Goal: Transaction & Acquisition: Purchase product/service

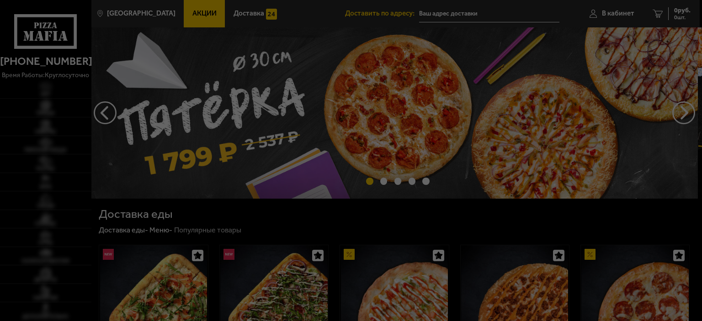
type input "[STREET_ADDRESS]"
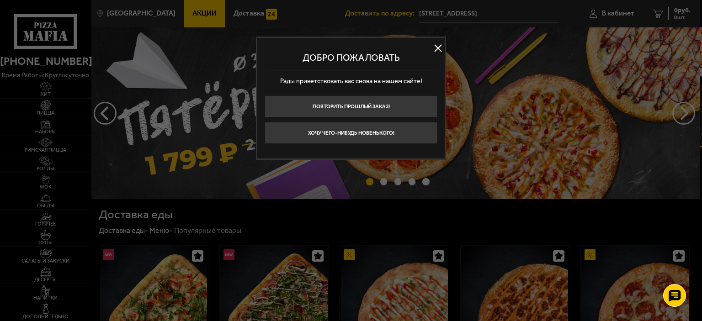
click at [437, 47] on button at bounding box center [438, 49] width 14 height 14
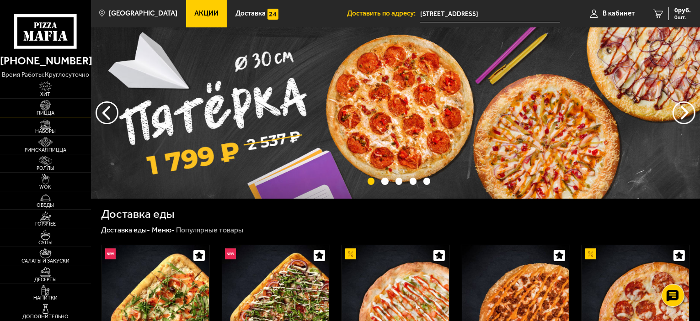
click at [62, 117] on link "Пицца" at bounding box center [45, 108] width 91 height 18
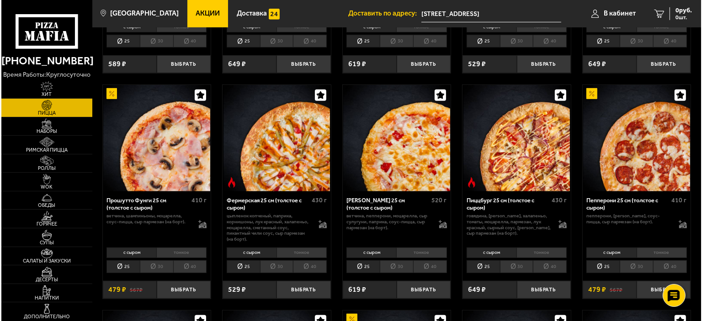
scroll to position [594, 0]
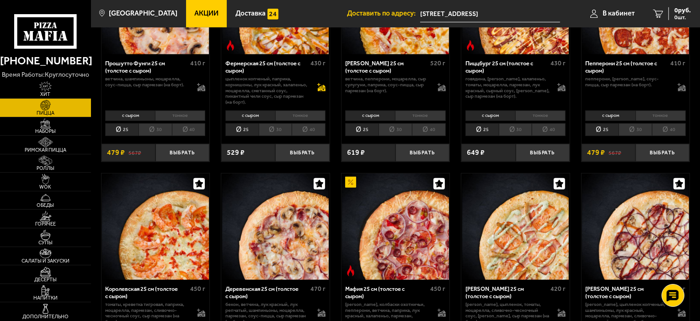
click at [322, 90] on icon at bounding box center [322, 90] width 8 height 3
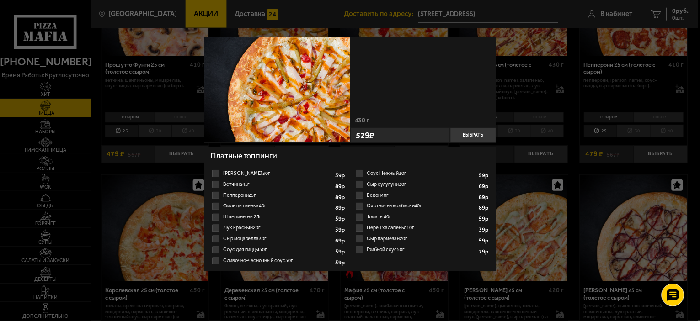
scroll to position [41, 0]
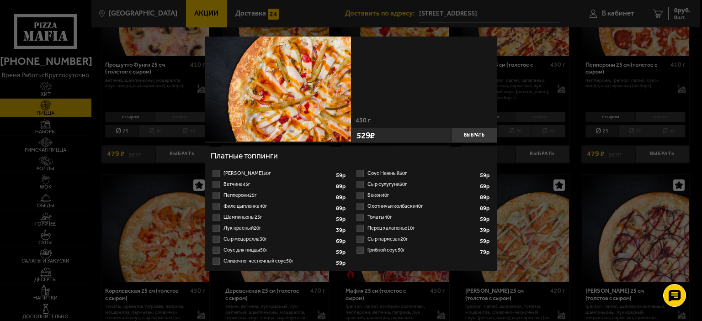
click at [515, 168] on div at bounding box center [351, 160] width 702 height 321
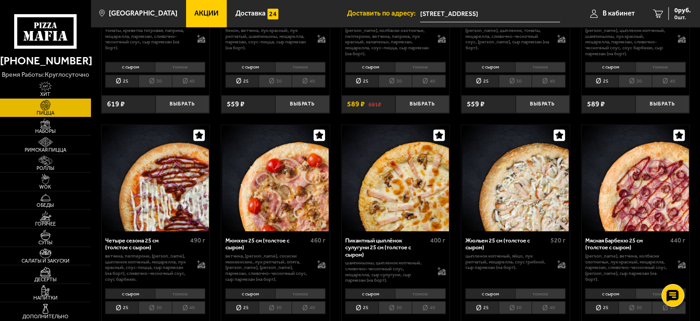
scroll to position [868, 0]
click at [426, 304] on li "40" at bounding box center [429, 308] width 34 height 13
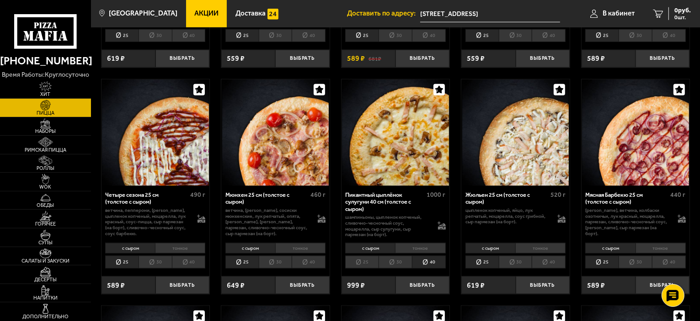
scroll to position [1005, 0]
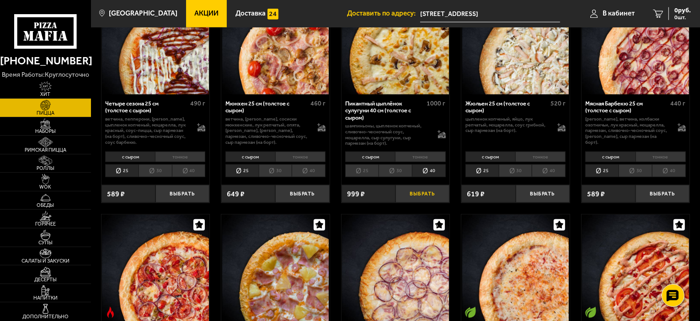
click at [420, 190] on button "Выбрать" at bounding box center [422, 194] width 54 height 18
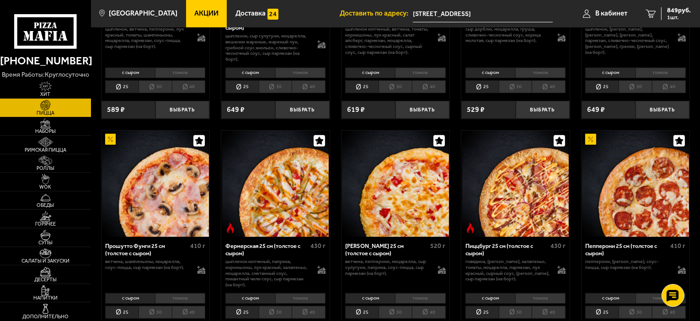
scroll to position [457, 0]
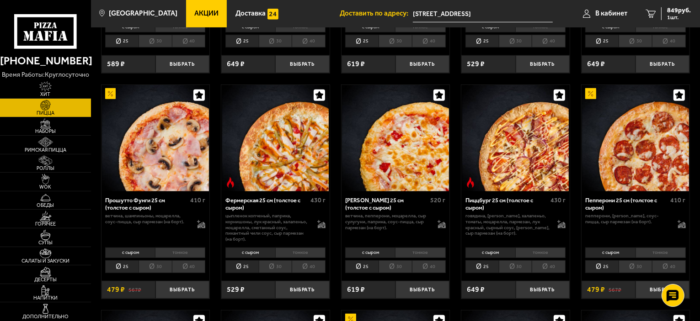
click at [419, 255] on li "тонкое" at bounding box center [420, 253] width 50 height 11
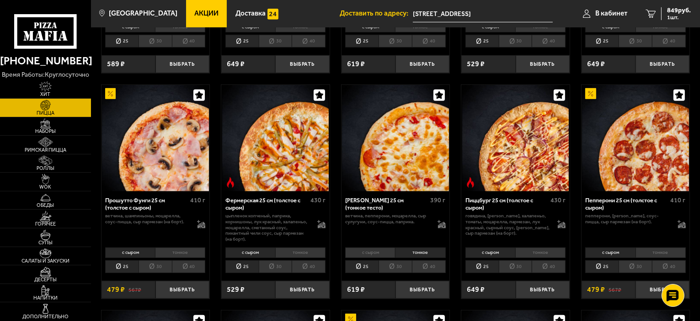
click at [364, 252] on li "с сыром" at bounding box center [370, 253] width 50 height 11
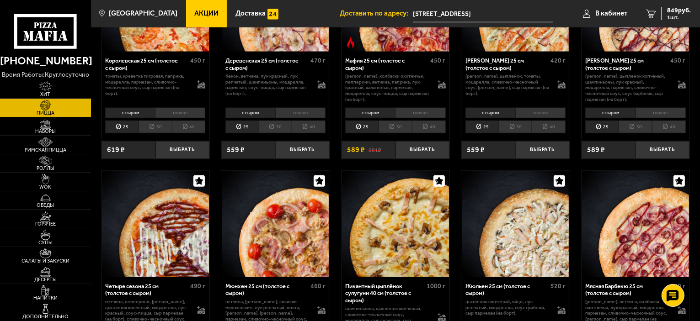
scroll to position [777, 0]
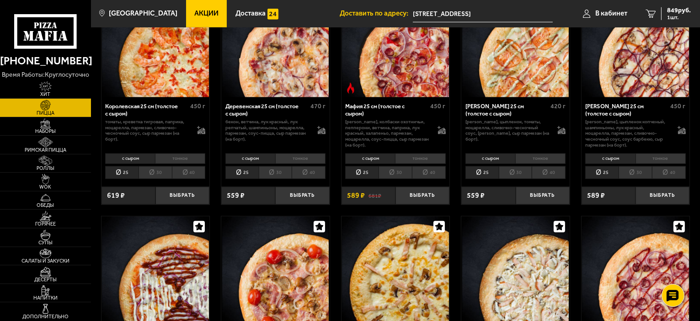
click at [549, 175] on li "40" at bounding box center [549, 172] width 34 height 13
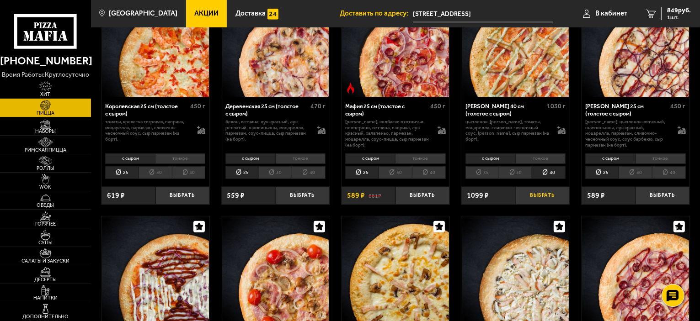
click at [542, 192] on button "Выбрать" at bounding box center [543, 196] width 54 height 18
click at [52, 223] on span "Горячее" at bounding box center [45, 224] width 91 height 5
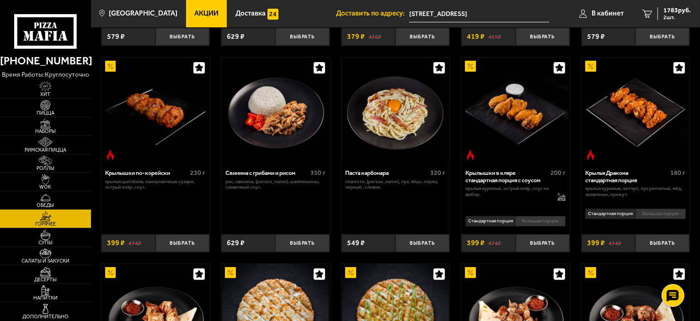
scroll to position [183, 0]
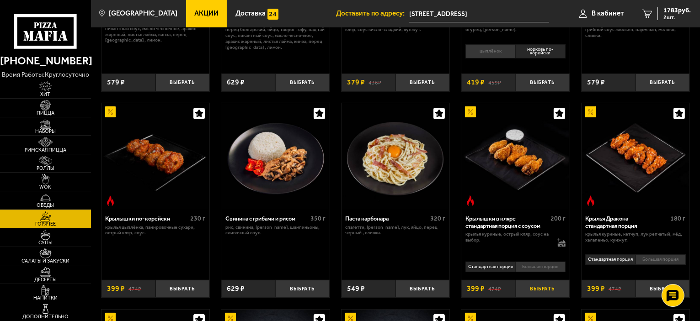
click at [551, 292] on button "Выбрать" at bounding box center [543, 289] width 54 height 18
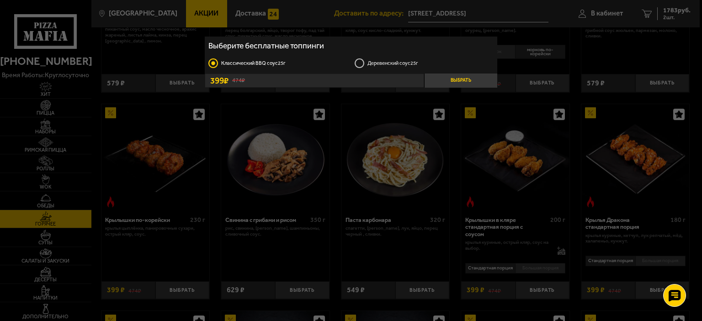
click at [455, 81] on button "Выбрать" at bounding box center [460, 81] width 73 height 14
